Goal: Task Accomplishment & Management: Manage account settings

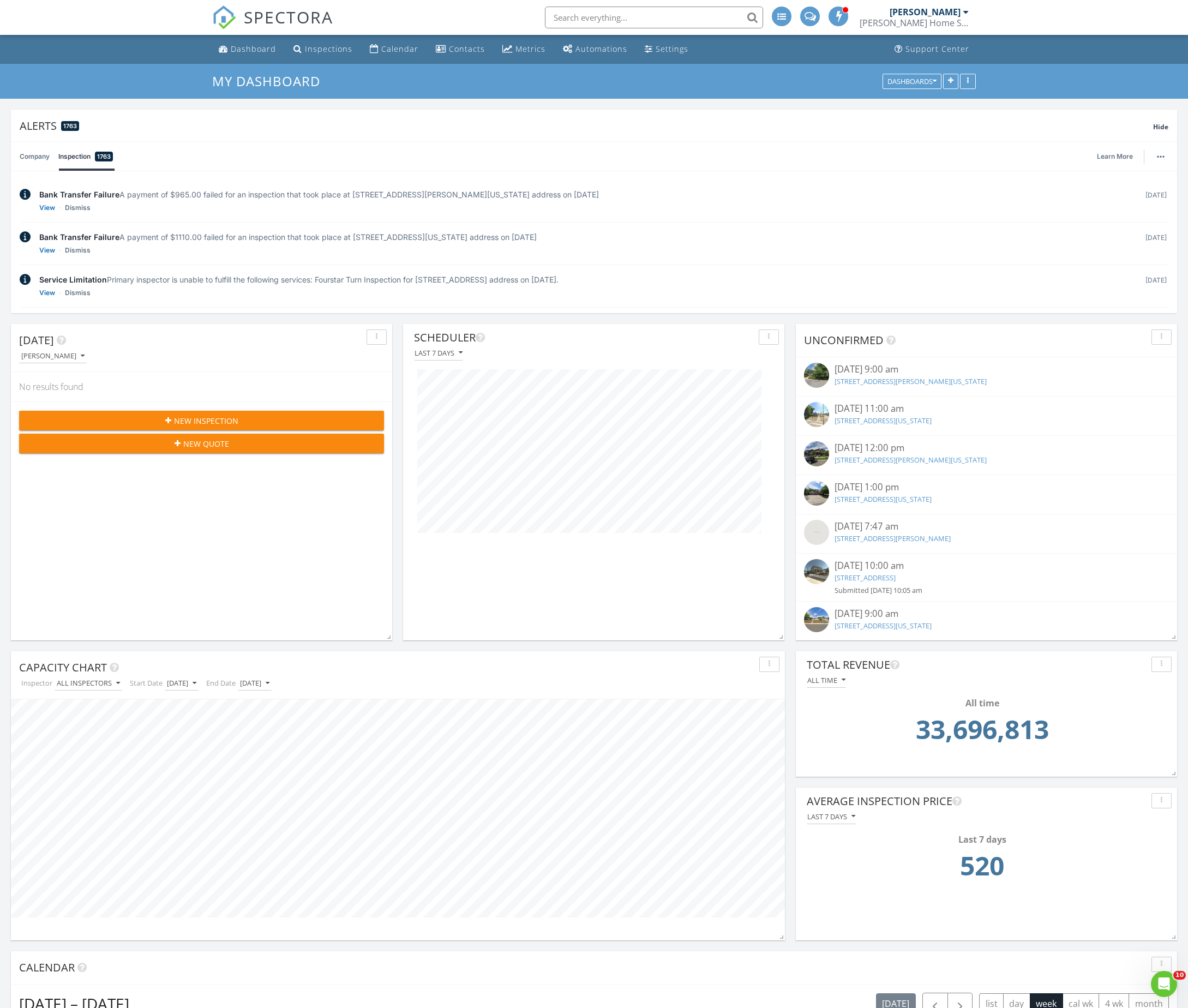
scroll to position [1836, 1214]
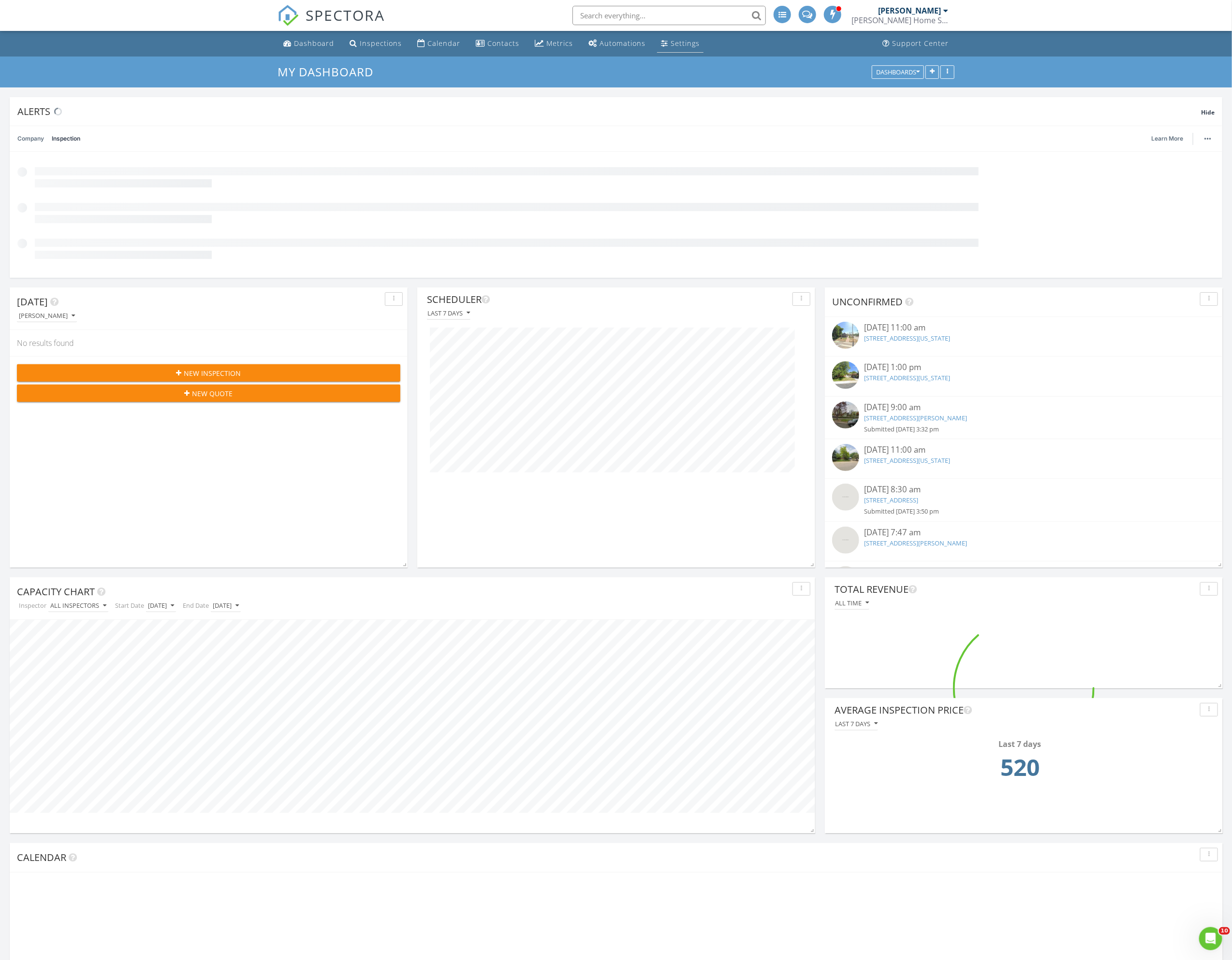
scroll to position [256, 805]
click at [661, 42] on div "Settings" at bounding box center [665, 43] width 7 height 7
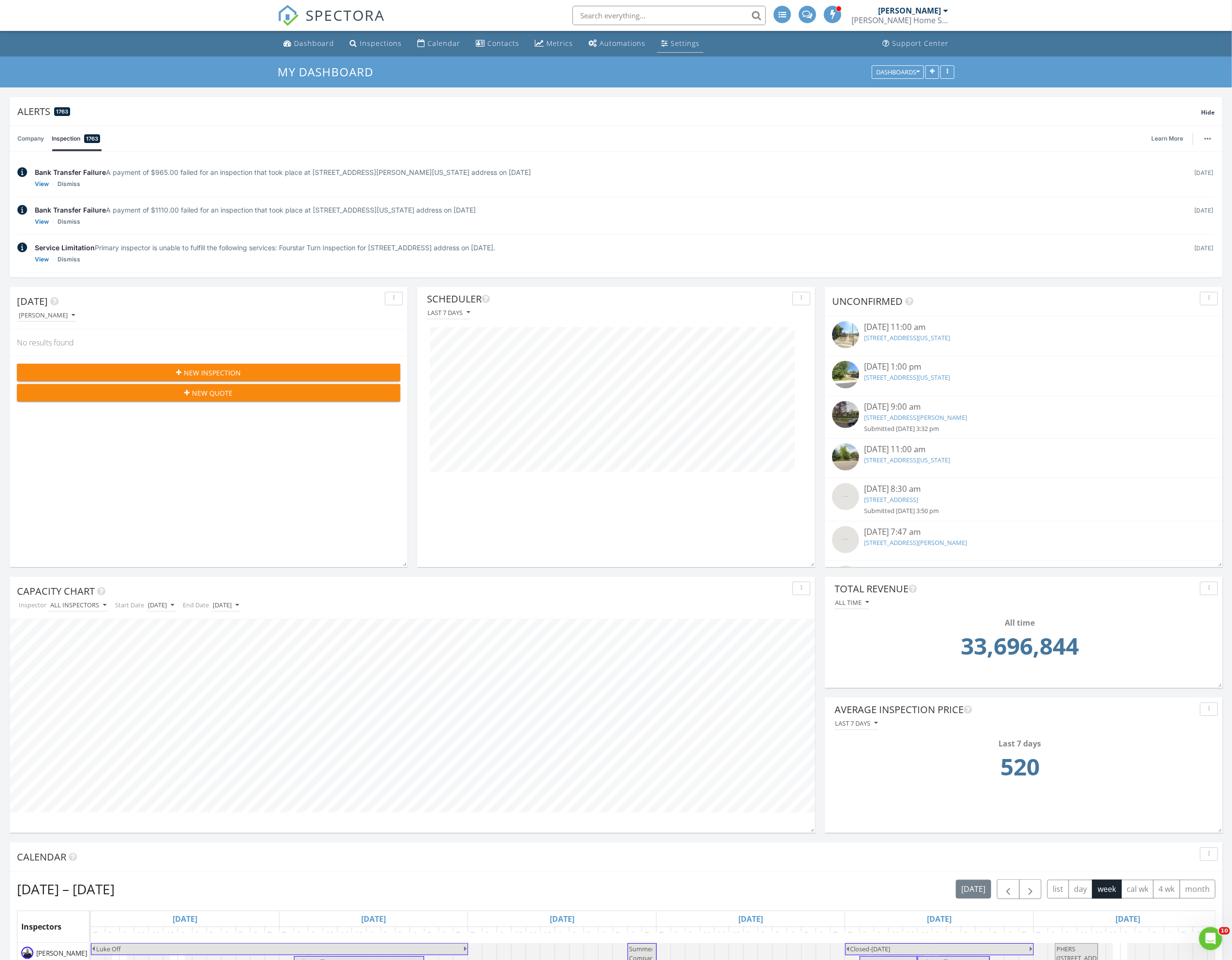
click at [672, 47] on div "Settings" at bounding box center [685, 43] width 29 height 9
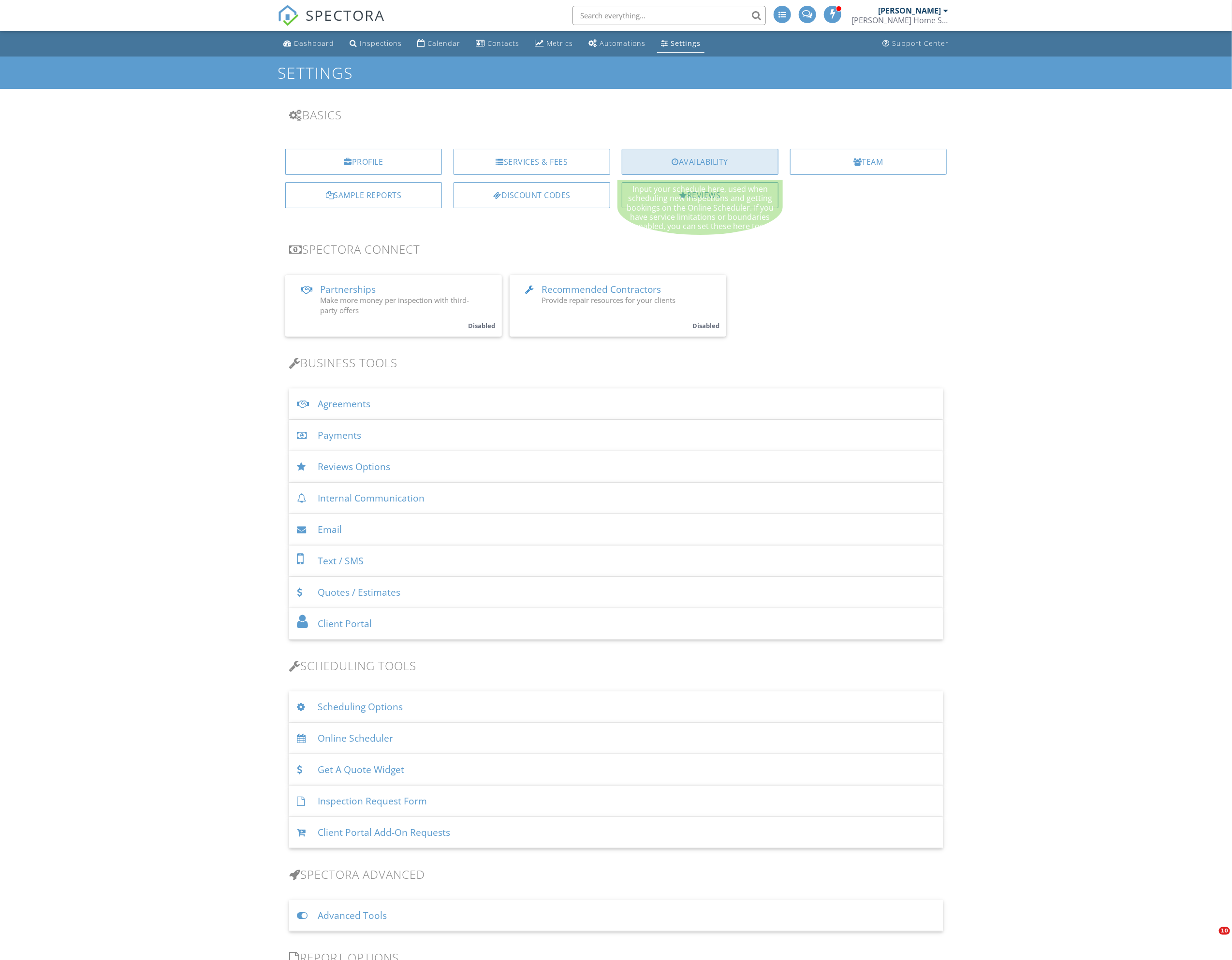
click at [687, 169] on div "Availability" at bounding box center [700, 162] width 156 height 26
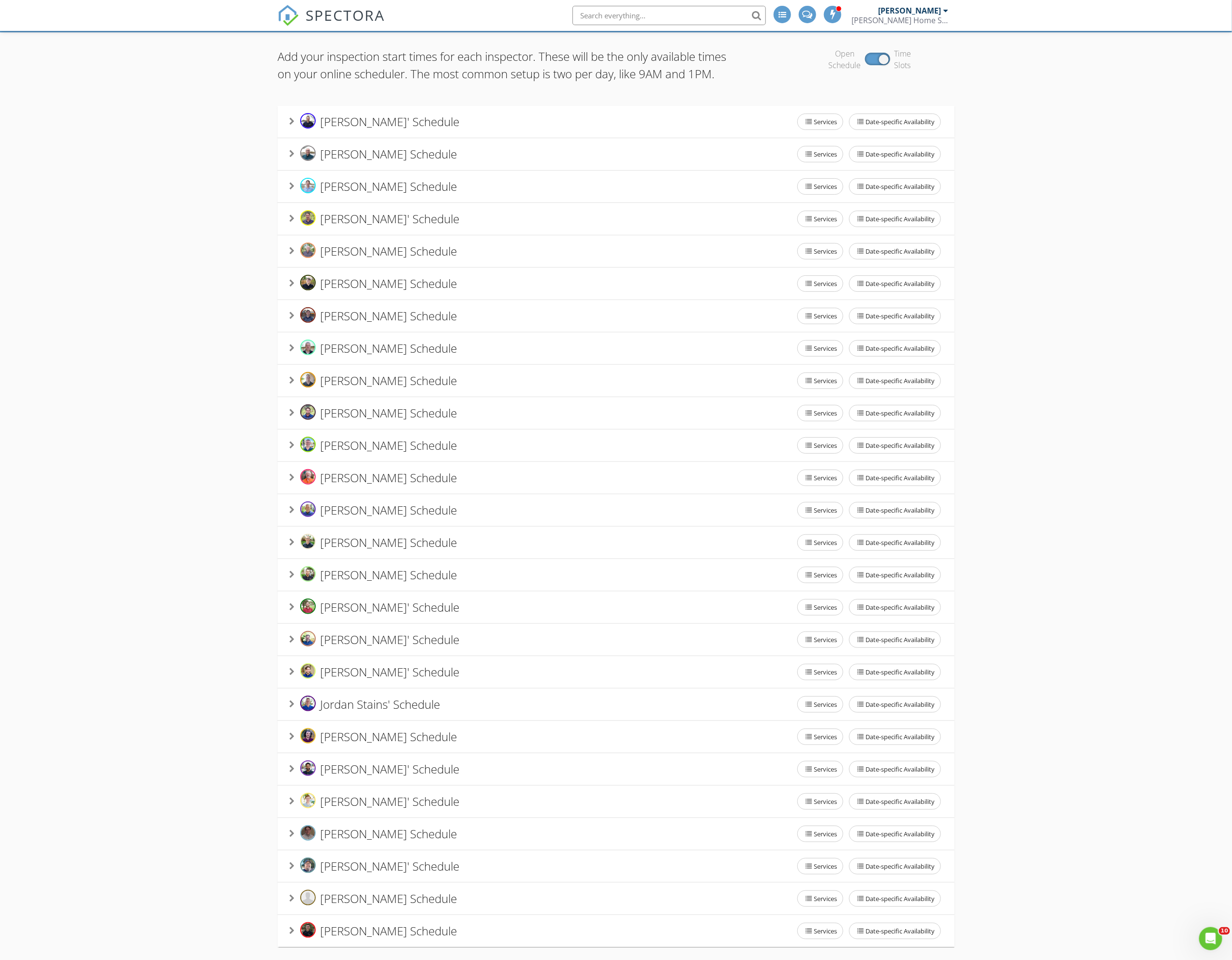
scroll to position [94, 0]
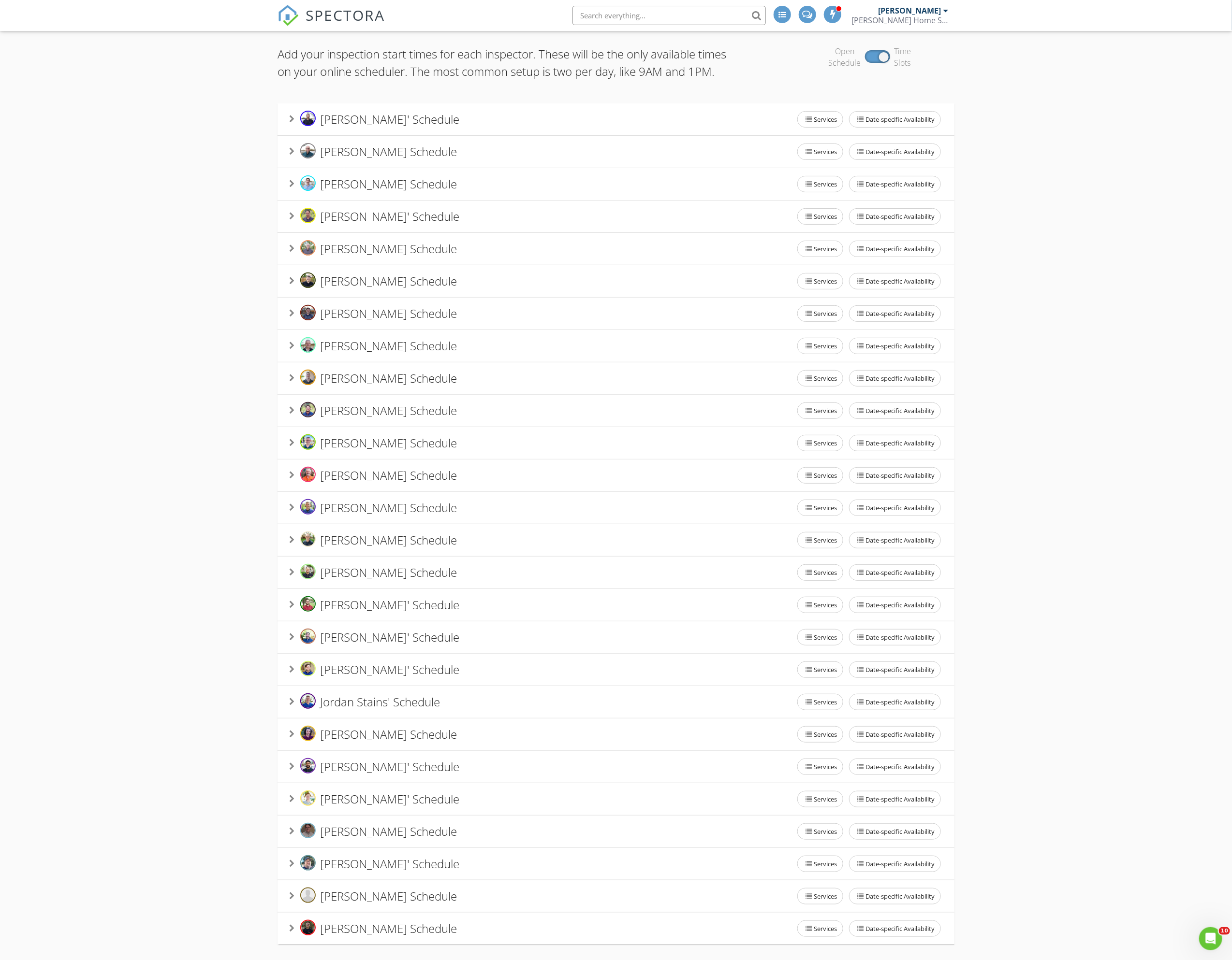
click at [336, 435] on span "Matt O'Meara's Schedule" at bounding box center [388, 443] width 137 height 16
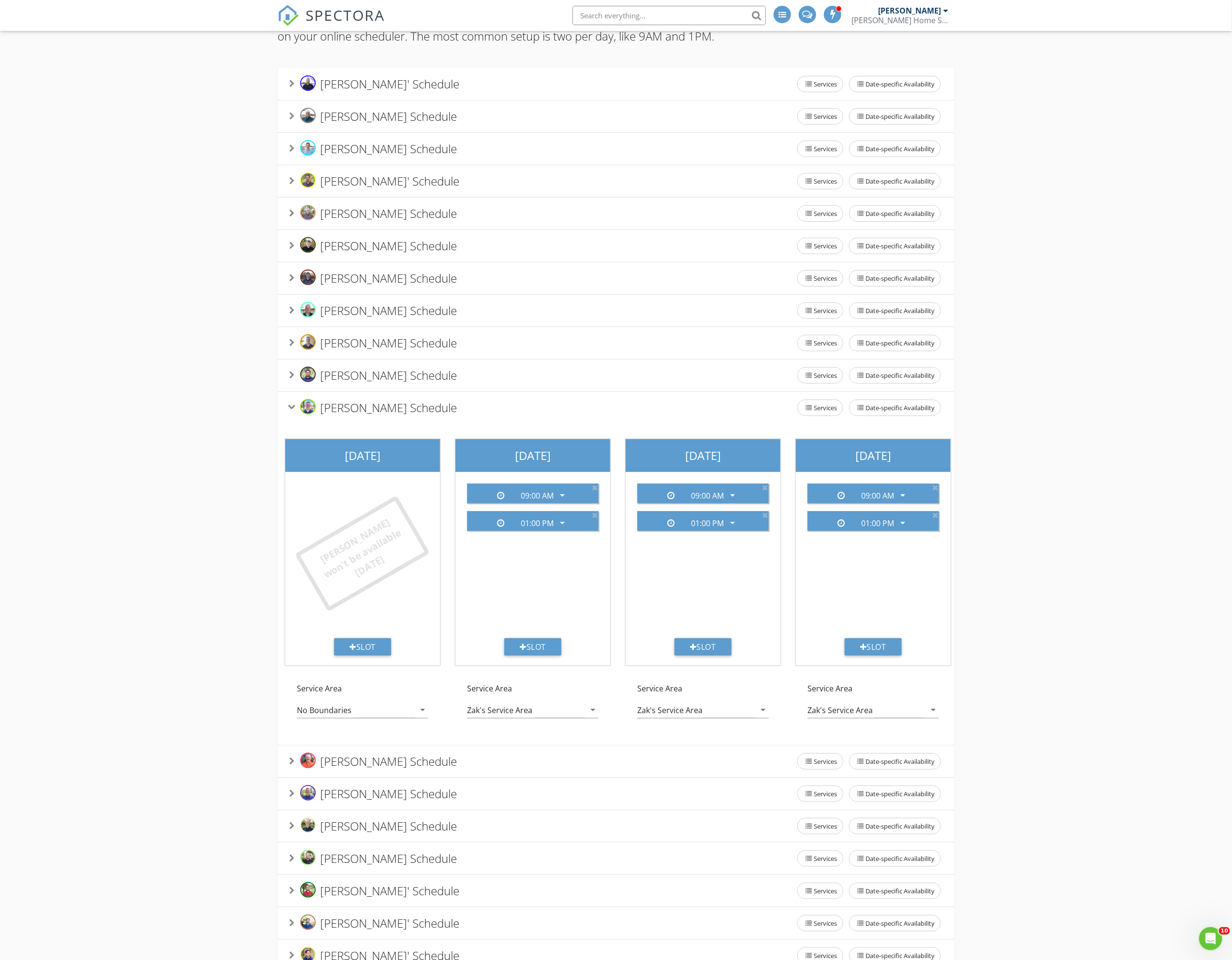
scroll to position [0, 515]
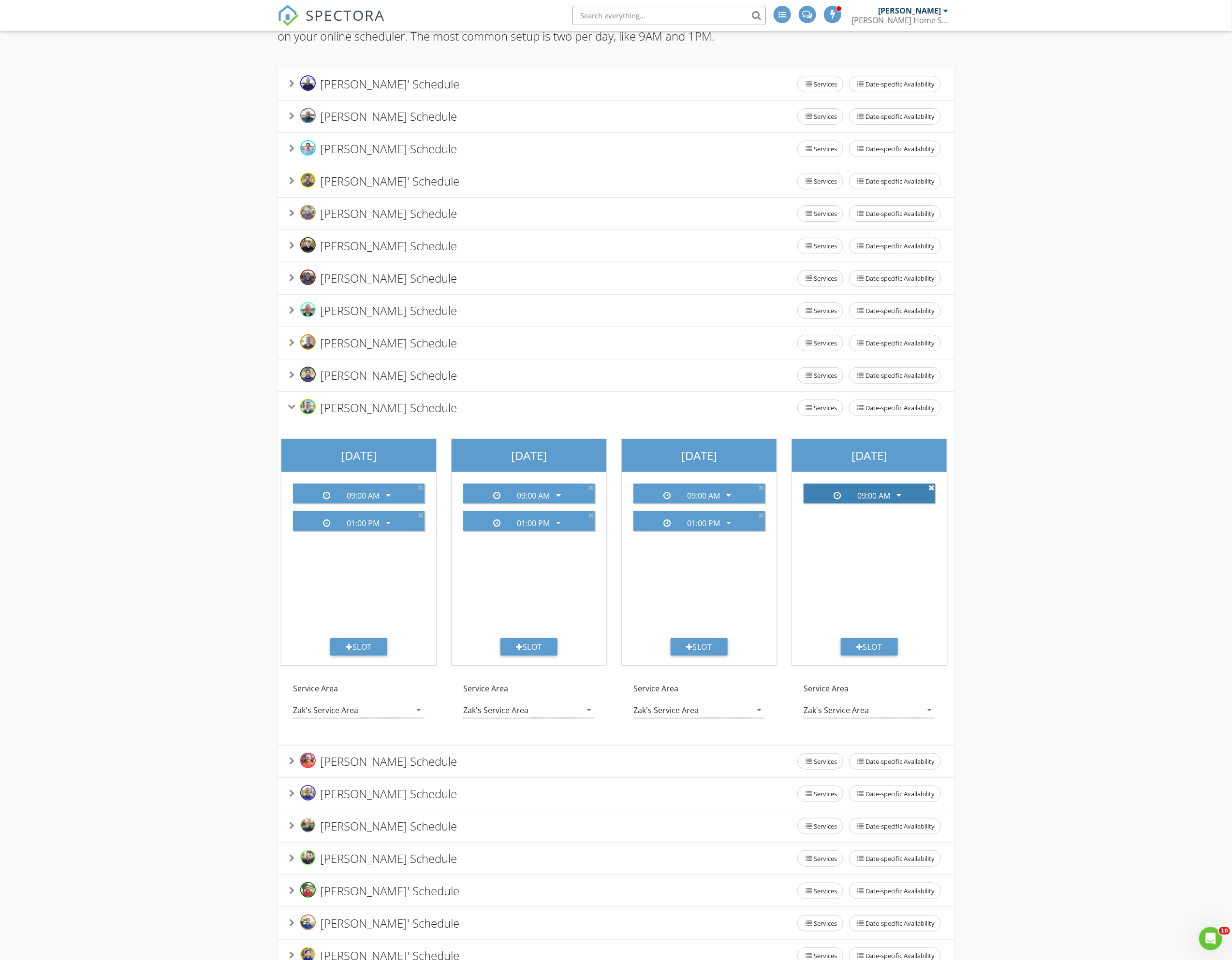
click at [931, 492] on icon at bounding box center [931, 487] width 6 height 7
click at [1068, 525] on div "Add your inspection start times for each inspector. These will be the only avai…" at bounding box center [616, 621] width 1232 height 1252
